Goal: Find specific page/section: Find specific page/section

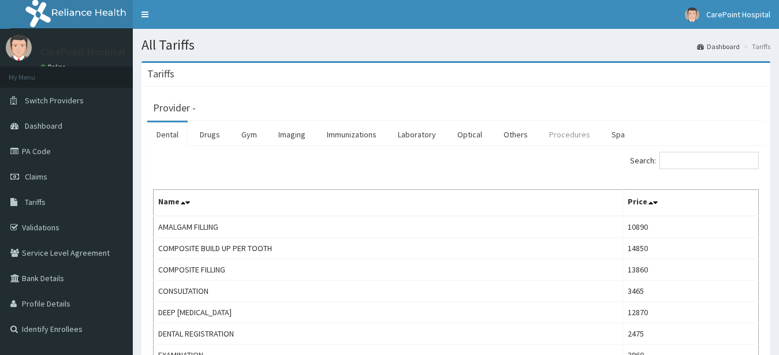
click at [571, 138] on link "Procedures" at bounding box center [569, 134] width 59 height 24
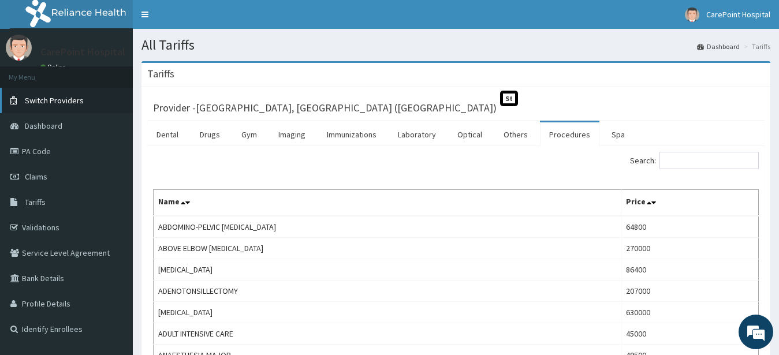
click at [65, 104] on span "Switch Providers" at bounding box center [54, 100] width 59 height 10
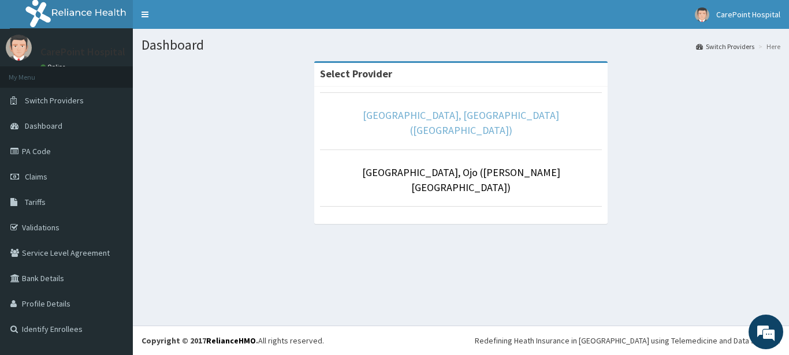
click at [483, 111] on link "[GEOGRAPHIC_DATA], [GEOGRAPHIC_DATA] ([GEOGRAPHIC_DATA])" at bounding box center [461, 123] width 196 height 28
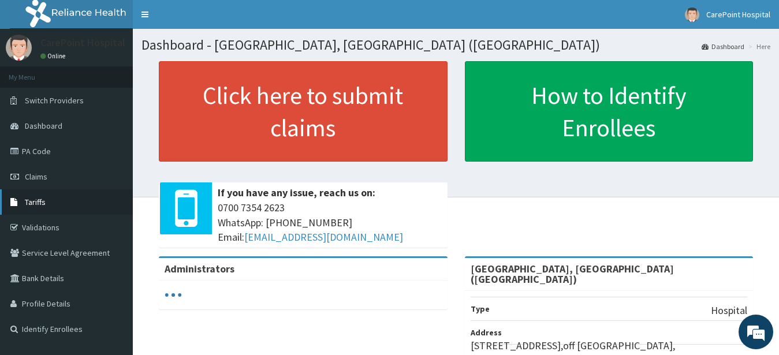
click at [29, 207] on span "Tariffs" at bounding box center [35, 202] width 21 height 10
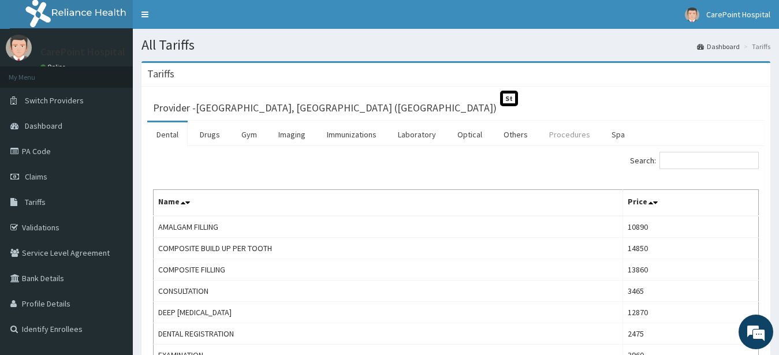
click at [560, 135] on link "Procedures" at bounding box center [569, 134] width 59 height 24
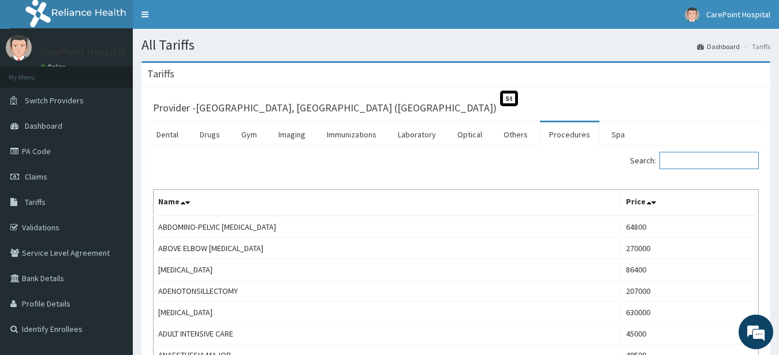
click at [698, 161] on input "Search:" at bounding box center [709, 160] width 99 height 17
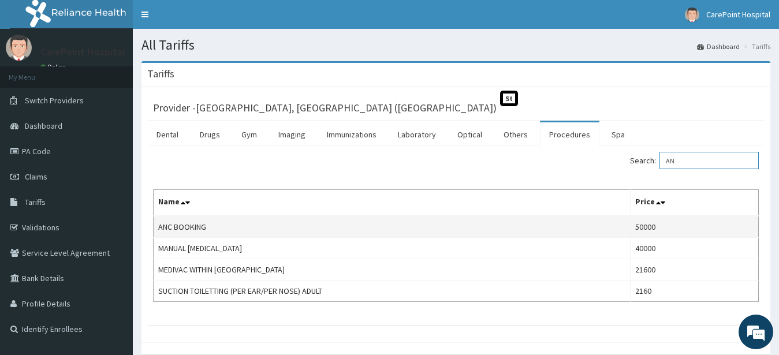
type input "A"
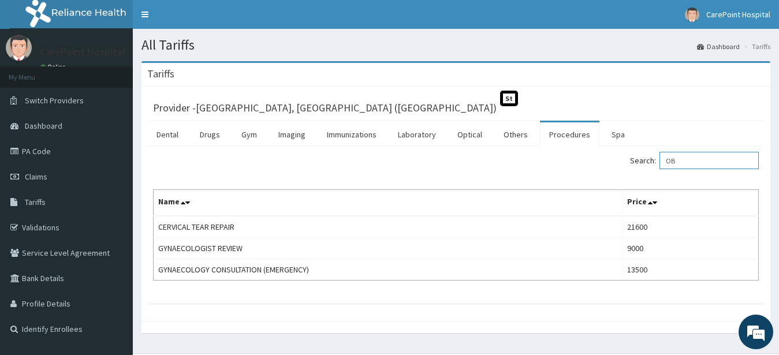
type input "O"
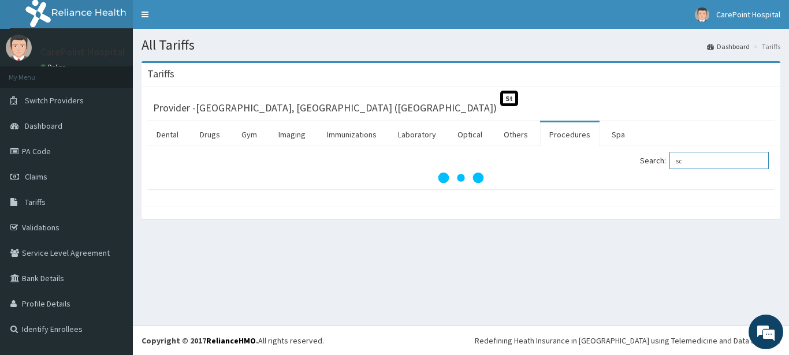
type input "s"
click at [496, 133] on link "Others" at bounding box center [515, 134] width 43 height 24
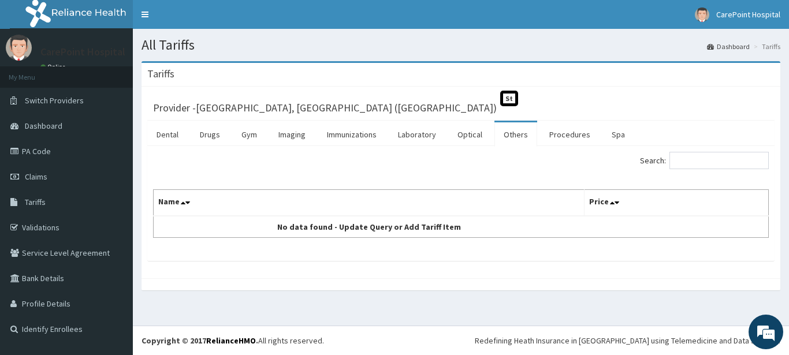
click at [504, 133] on link "Others" at bounding box center [515, 134] width 43 height 24
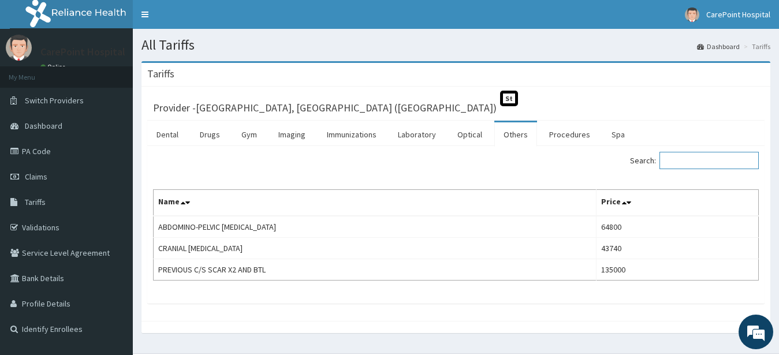
click at [684, 163] on input "Search:" at bounding box center [709, 160] width 99 height 17
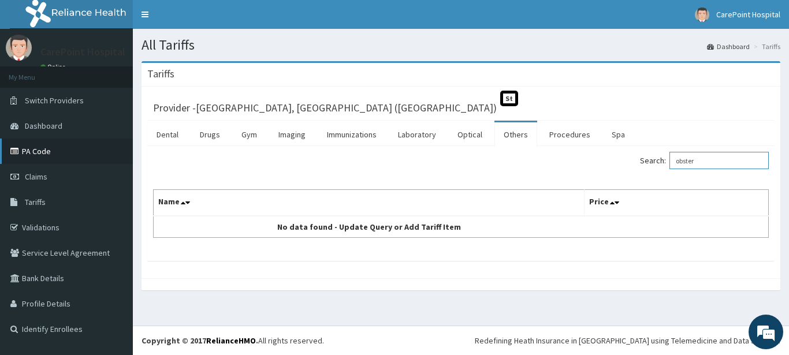
type input "obster"
click at [61, 156] on link "PA Code" at bounding box center [66, 151] width 133 height 25
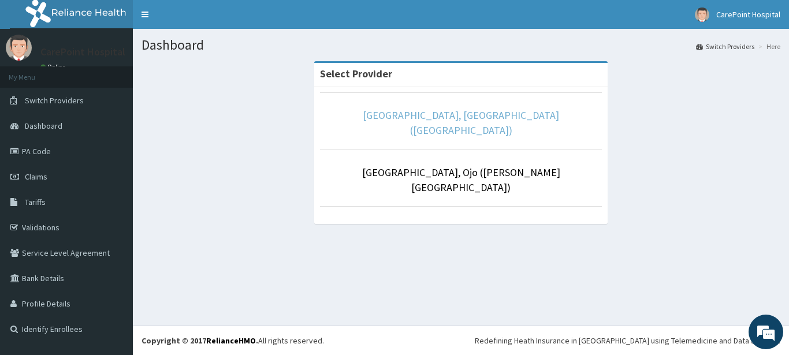
click at [405, 119] on link "[GEOGRAPHIC_DATA], [GEOGRAPHIC_DATA] ([GEOGRAPHIC_DATA])" at bounding box center [461, 123] width 196 height 28
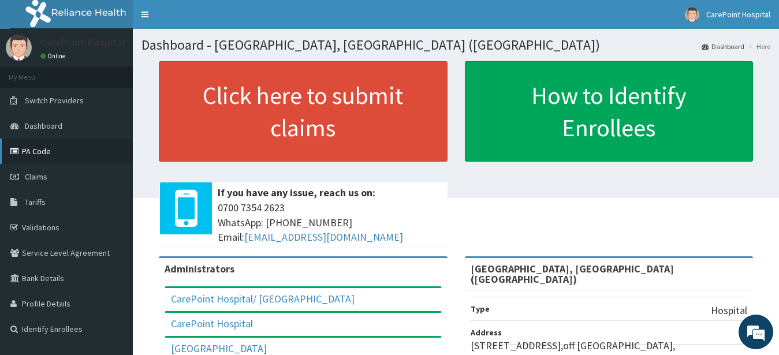
click at [56, 156] on link "PA Code" at bounding box center [66, 151] width 133 height 25
